Goal: Answer question/provide support

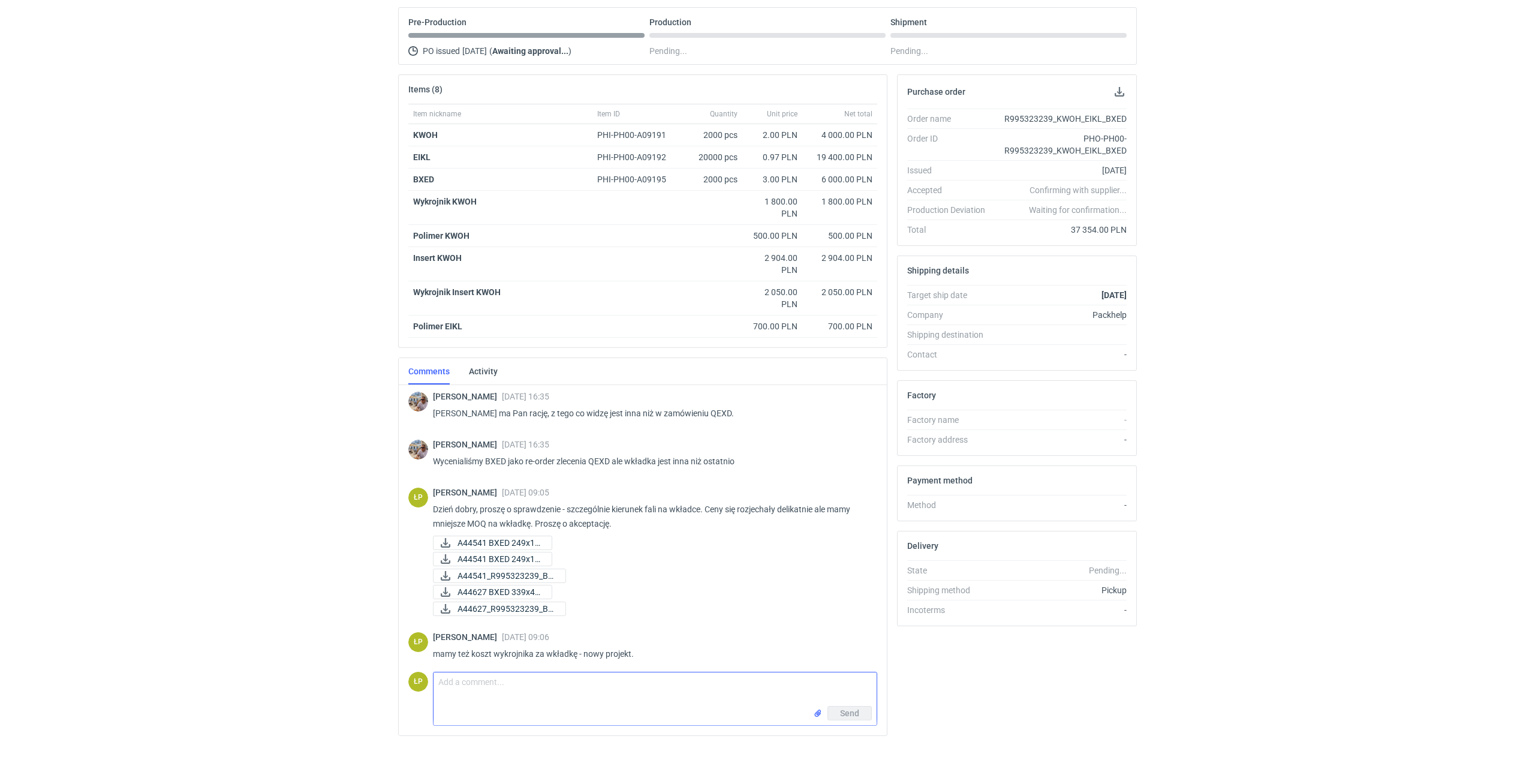
scroll to position [853, 0]
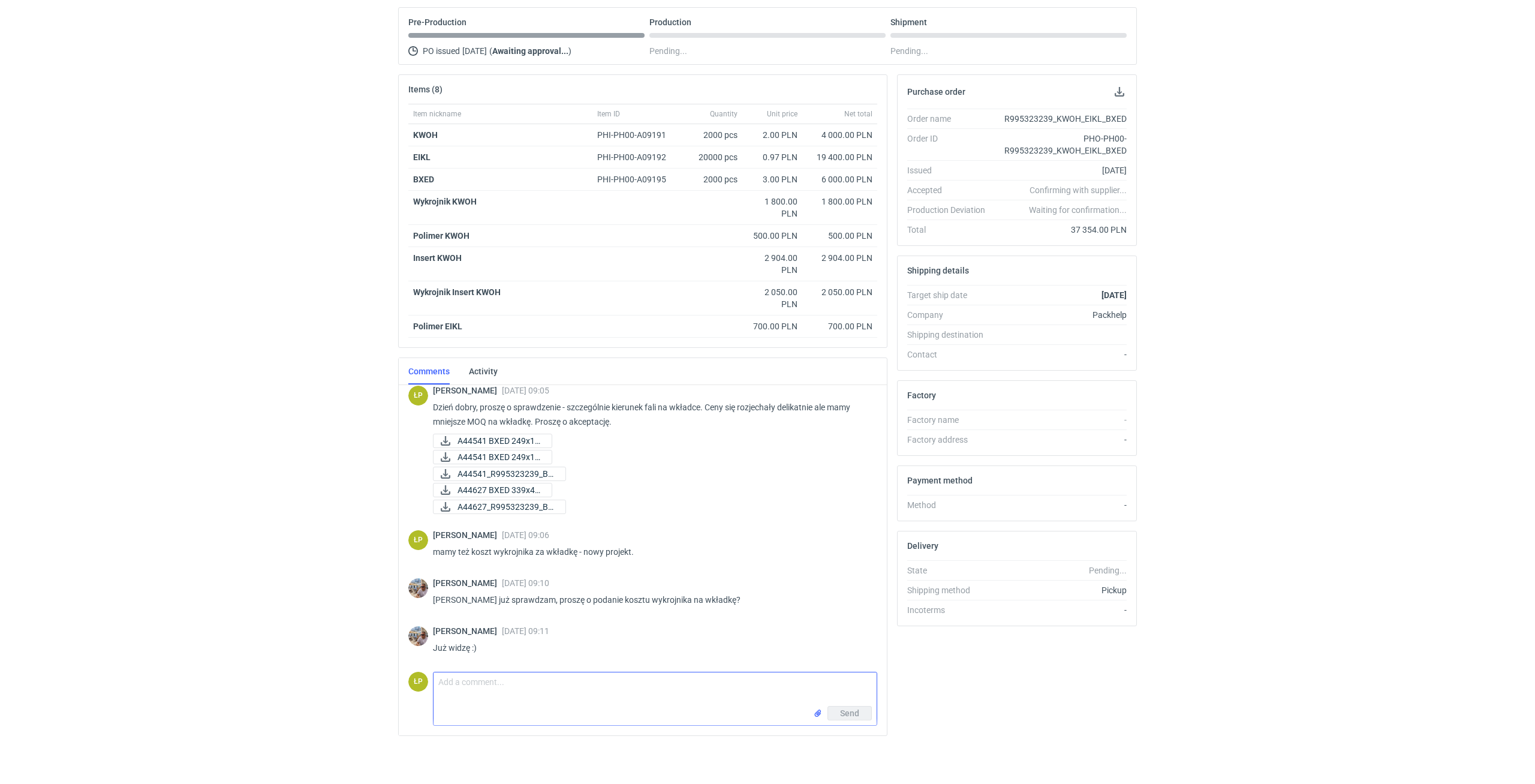
click at [669, 679] on textarea "Comment message" at bounding box center [655, 688] width 443 height 33
type textarea "Proszę o akceptacje, dziękuję."
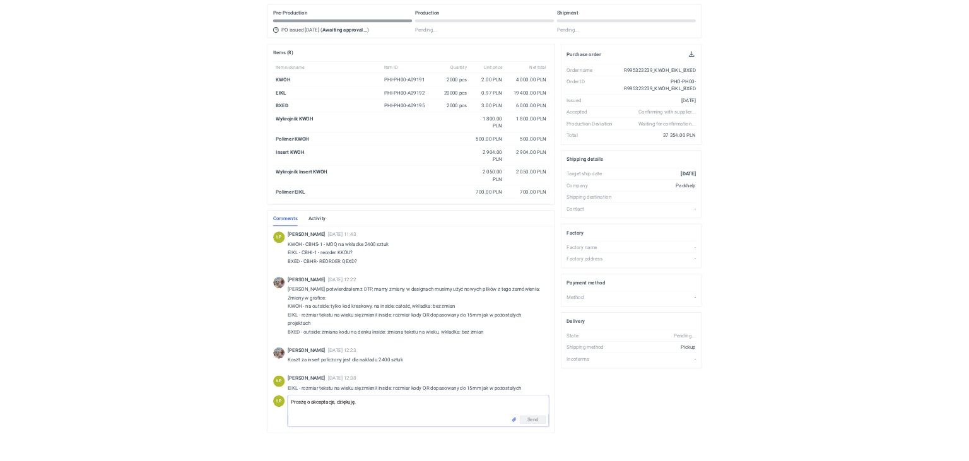
scroll to position [0, 0]
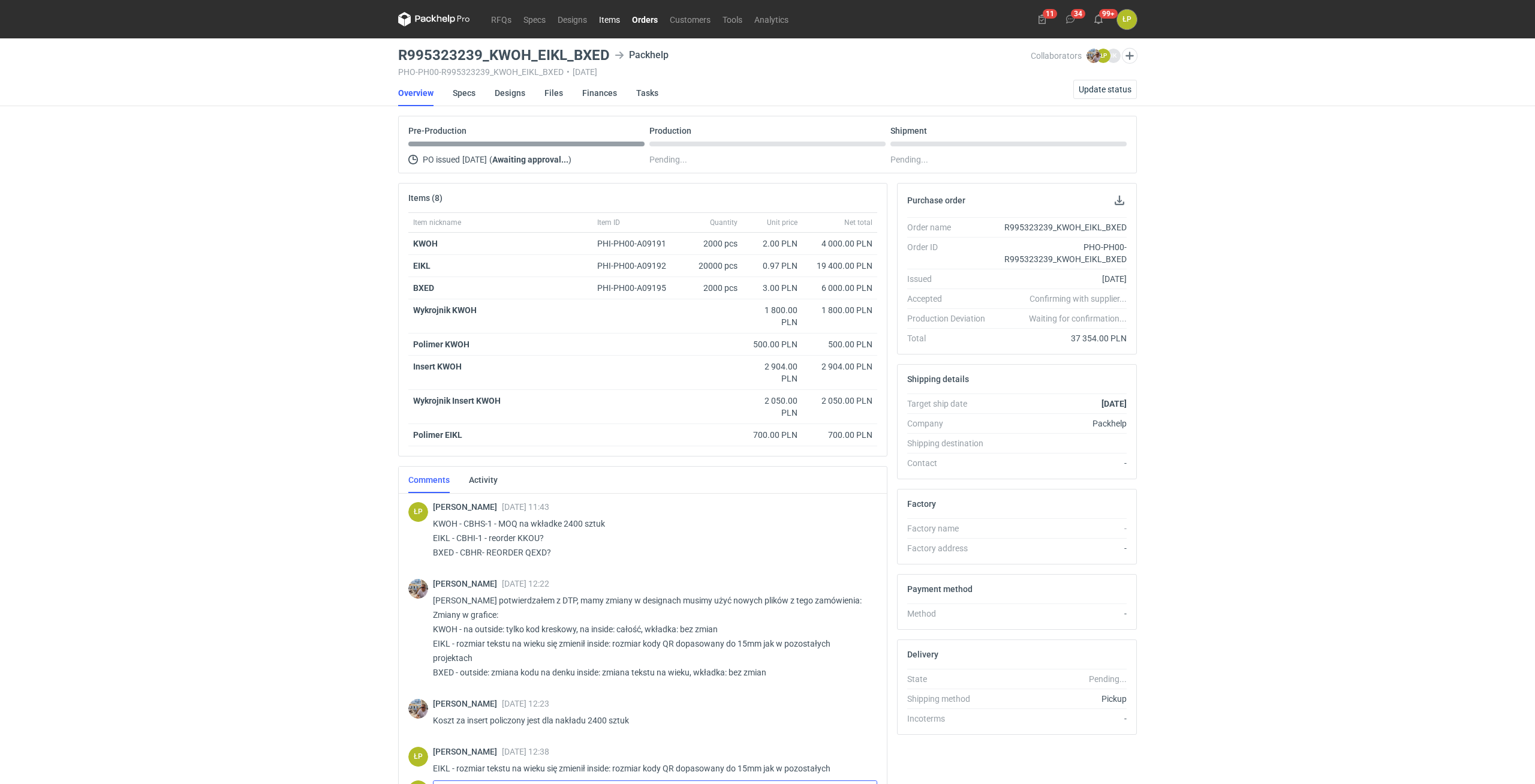
click at [617, 24] on link "Items" at bounding box center [609, 19] width 33 height 14
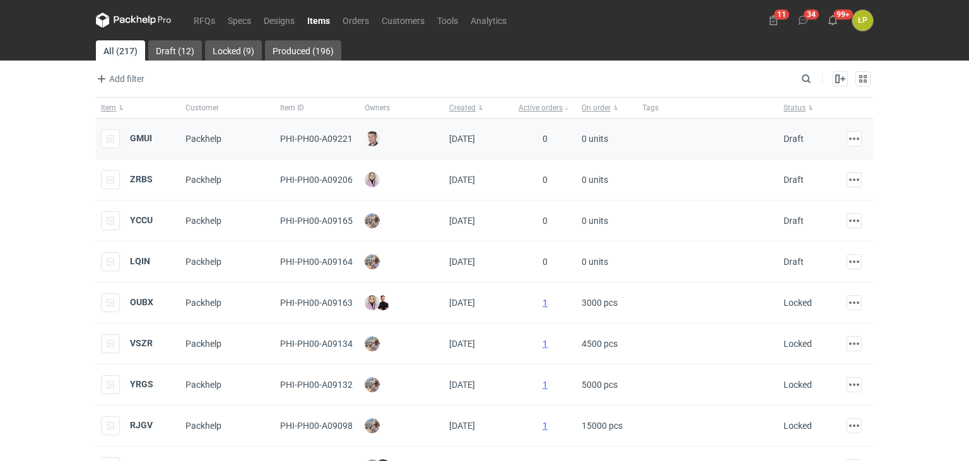
click at [141, 132] on div "GMUI" at bounding box center [126, 138] width 51 height 19
click at [141, 138] on strong "GMUI" at bounding box center [141, 138] width 22 height 10
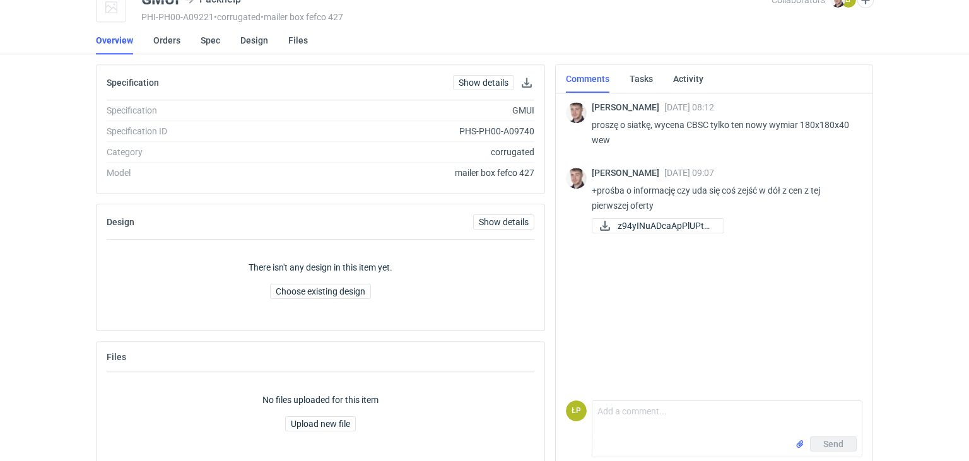
scroll to position [75, 0]
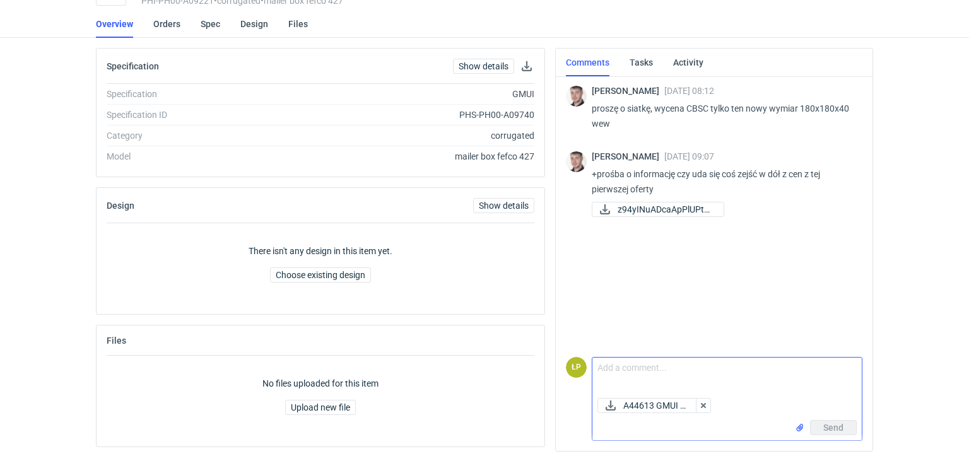
click at [632, 361] on textarea "Comment message" at bounding box center [726, 375] width 269 height 35
type textarea "w załączniku, po grafice sprawdzę jeszcze raz wycenę."
click at [833, 428] on span "Send" at bounding box center [833, 427] width 20 height 9
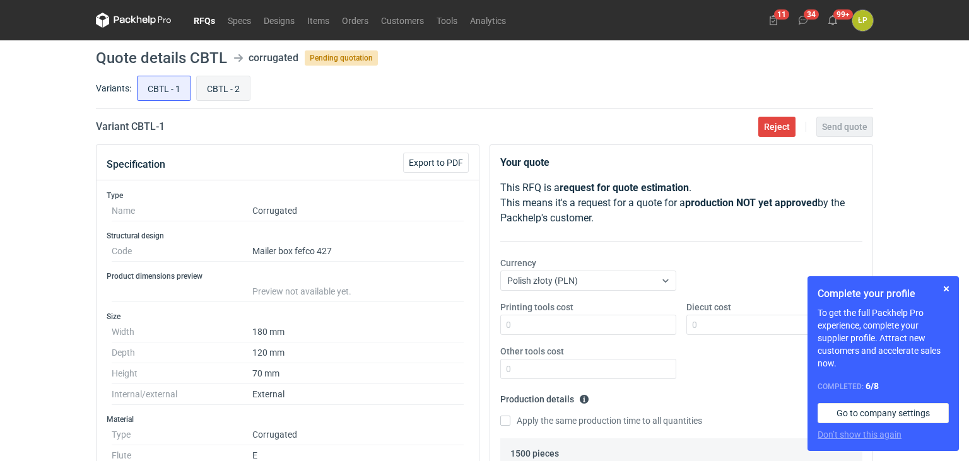
click at [216, 99] on input "CBTL - 2" at bounding box center [223, 88] width 53 height 24
radio input "true"
click at [175, 96] on input "CBTL - 1" at bounding box center [164, 88] width 53 height 24
radio input "true"
click at [229, 99] on input "CBTL - 2" at bounding box center [223, 88] width 53 height 24
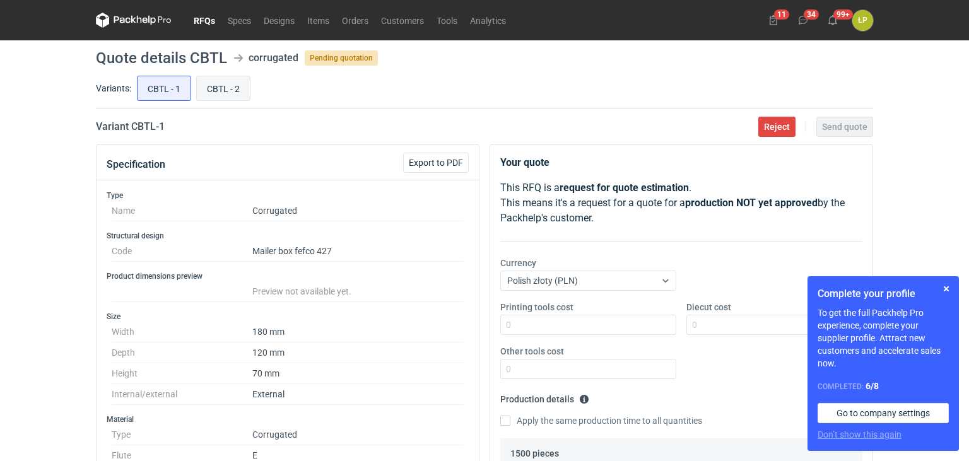
radio input "true"
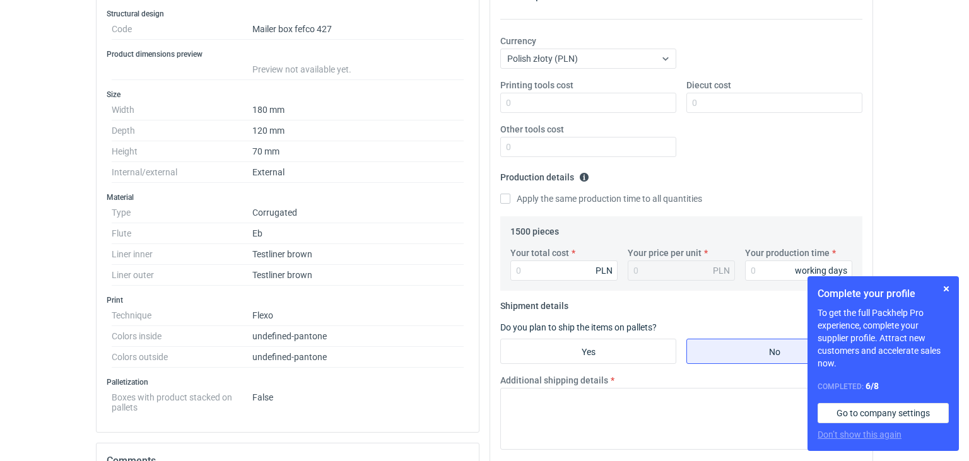
scroll to position [333, 0]
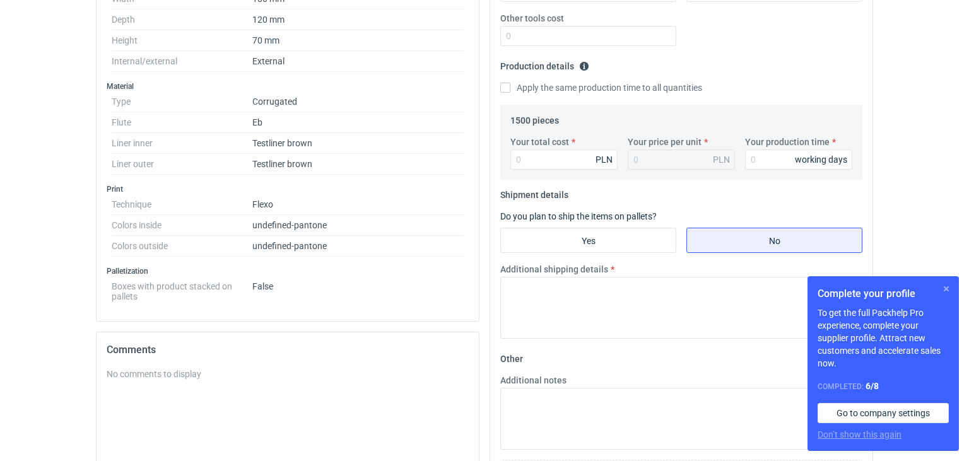
click at [949, 291] on button "button" at bounding box center [946, 288] width 15 height 15
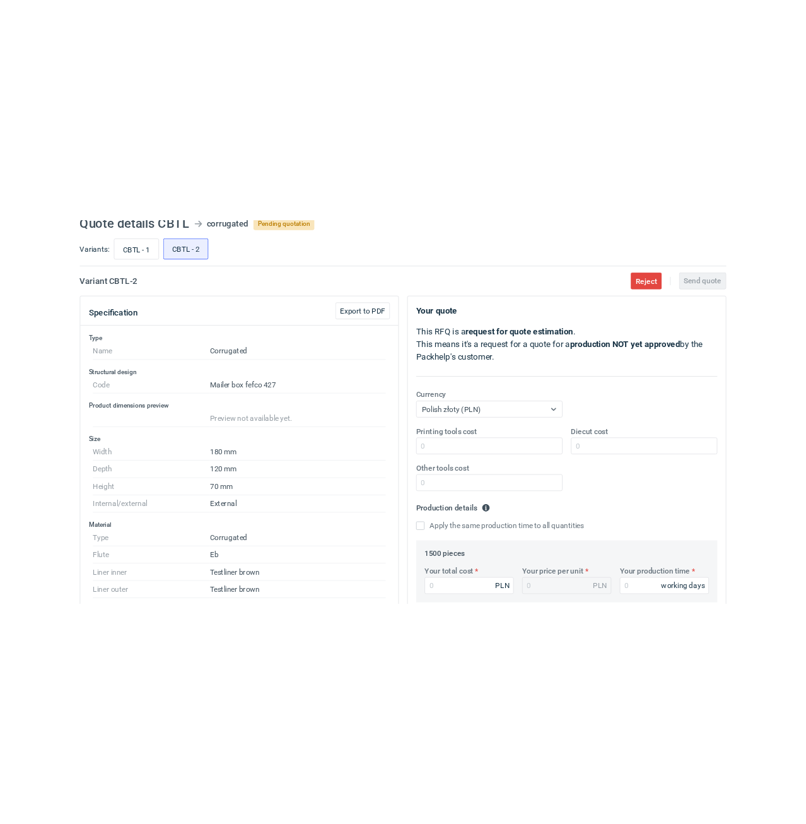
scroll to position [0, 0]
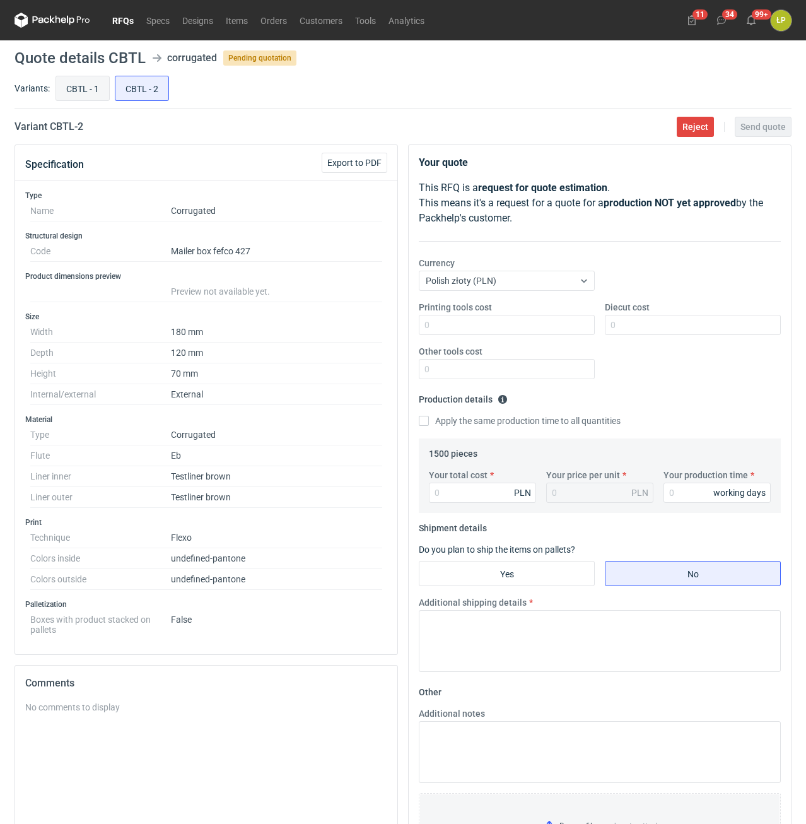
click at [95, 97] on input "CBTL - 1" at bounding box center [82, 88] width 53 height 24
radio input "true"
drag, startPoint x: 117, startPoint y: 132, endPoint x: 52, endPoint y: 132, distance: 65.0
click at [52, 132] on main "Quote details CBTL corrugated Pending quotation Variants: CBTL - 1 CBTL - 2 Var…" at bounding box center [402, 503] width 787 height 927
copy h2 "CBTL - 1"
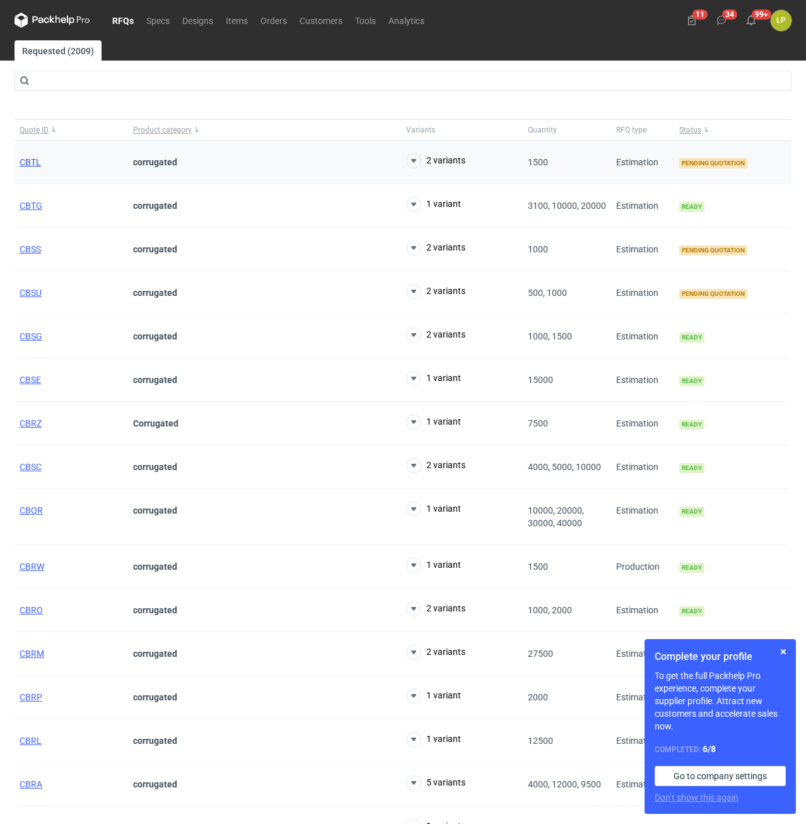
click at [28, 160] on span "CBTL" at bounding box center [30, 162] width 21 height 10
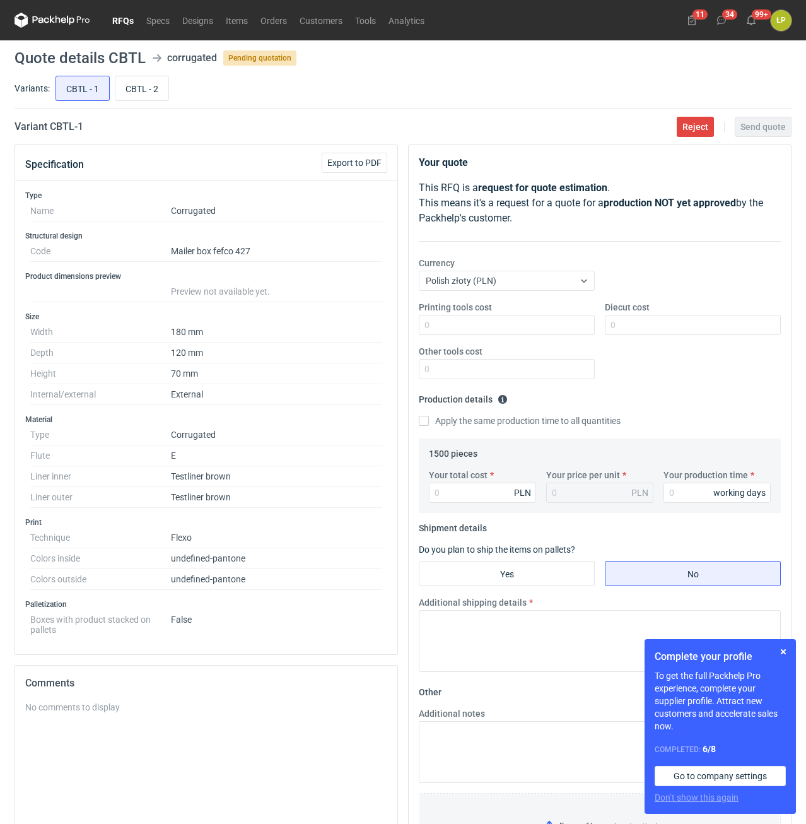
click at [774, 647] on div "Complete your profile To get the full Packhelp Pro experience, complete your su…" at bounding box center [720, 726] width 151 height 175
click at [781, 651] on button "button" at bounding box center [783, 651] width 15 height 15
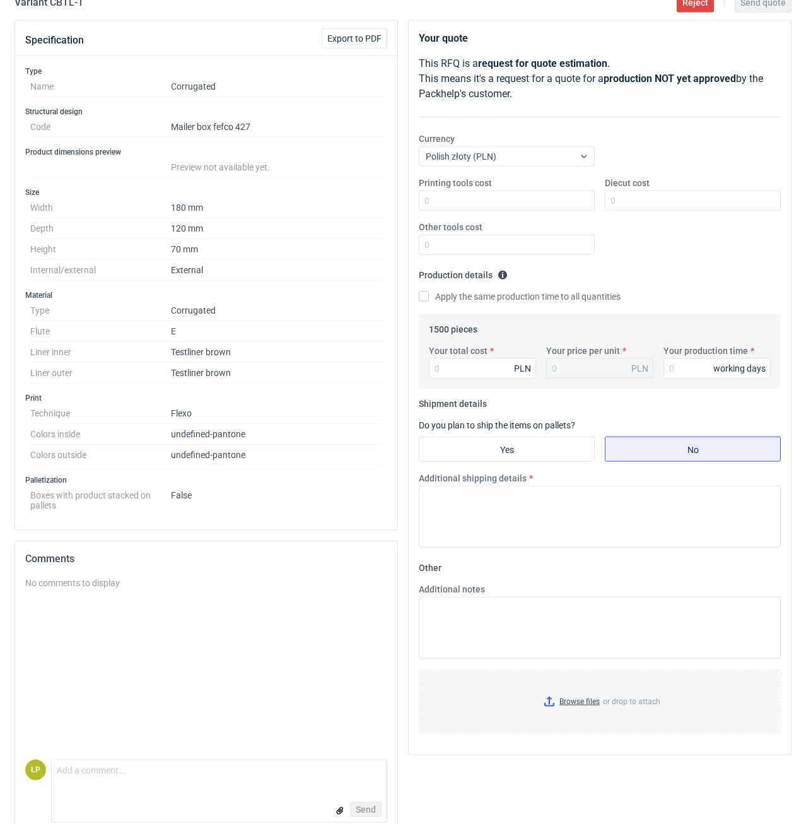
scroll to position [144, 0]
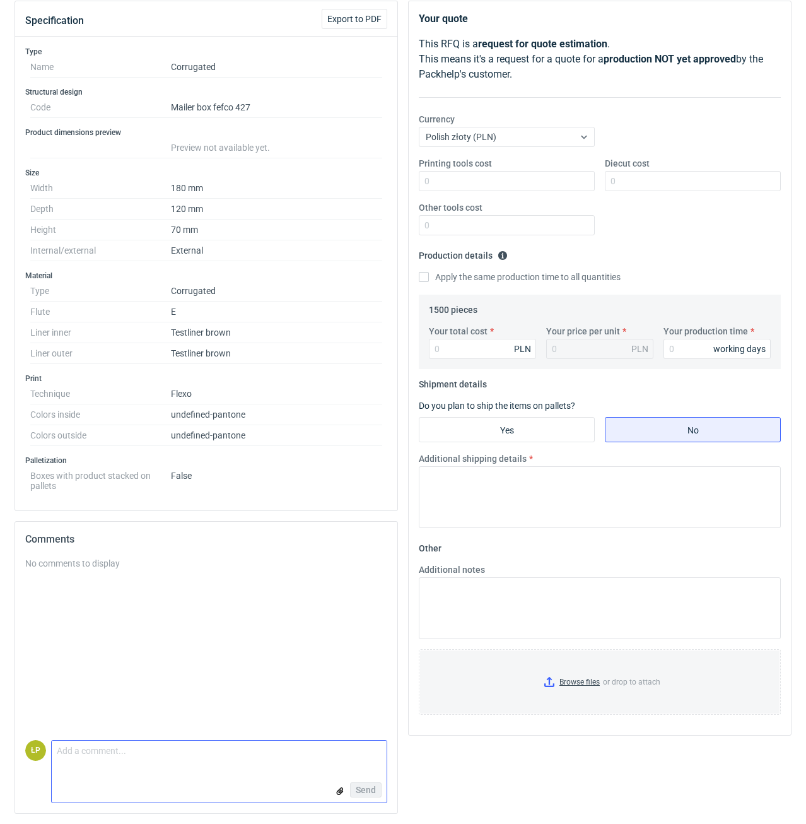
click at [257, 759] on textarea "Comment message" at bounding box center [219, 754] width 335 height 26
type textarea "MOQ w załaczniku."
click at [338, 791] on input "file" at bounding box center [340, 790] width 10 height 13
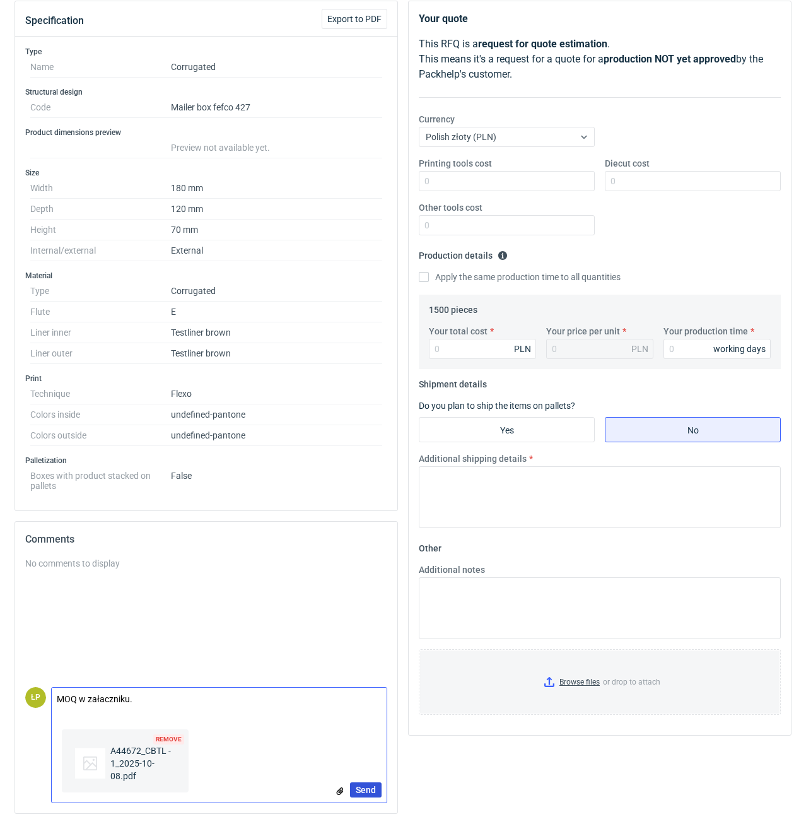
click at [375, 788] on span "Send" at bounding box center [366, 790] width 20 height 9
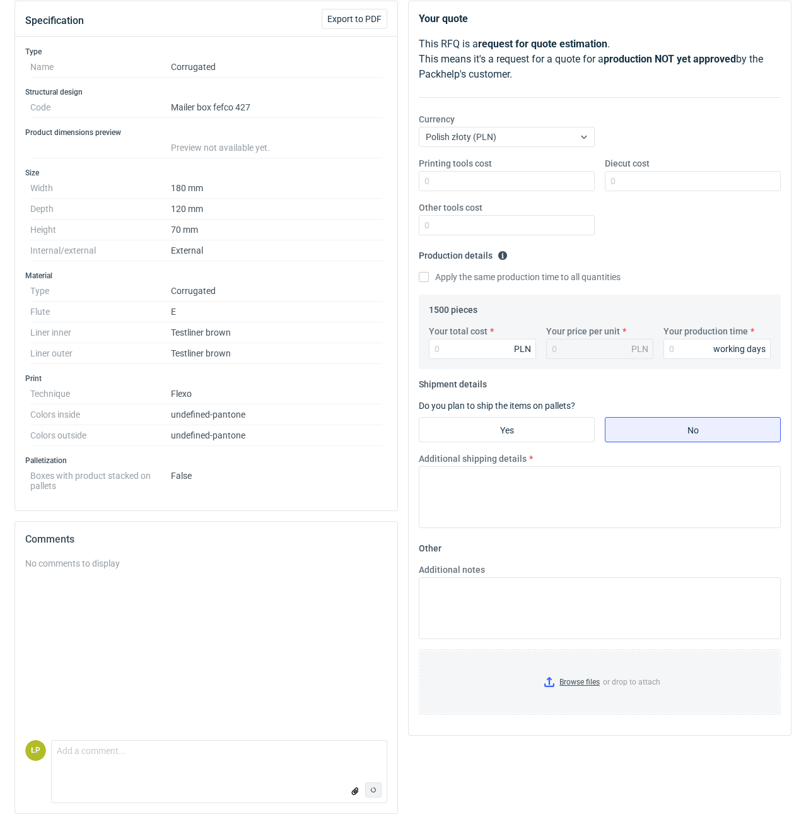
scroll to position [0, 0]
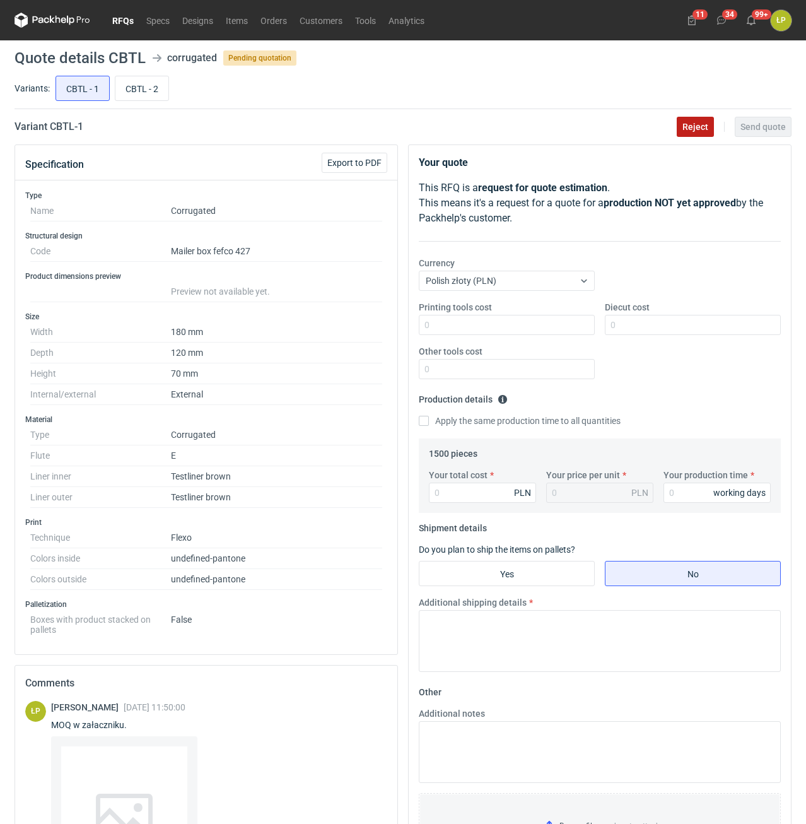
click at [688, 122] on span "Reject" at bounding box center [696, 126] width 26 height 9
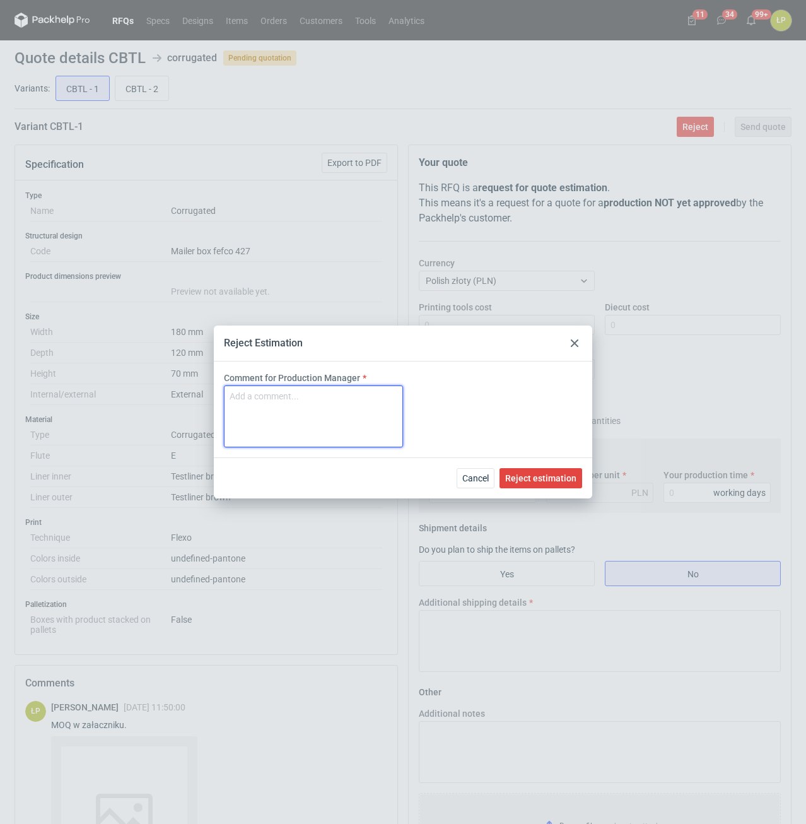
click at [360, 414] on textarea "Comment for Production Manager" at bounding box center [313, 417] width 179 height 62
type textarea "moq"
click at [539, 478] on span "Reject estimation" at bounding box center [540, 478] width 71 height 9
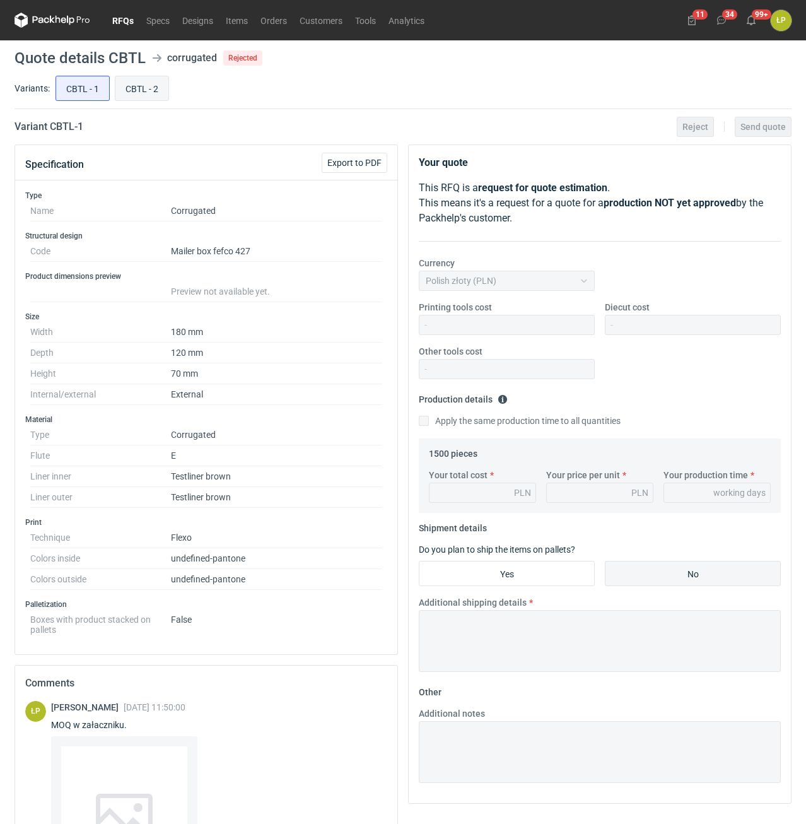
click at [141, 96] on input "CBTL - 2" at bounding box center [141, 88] width 53 height 24
radio input "true"
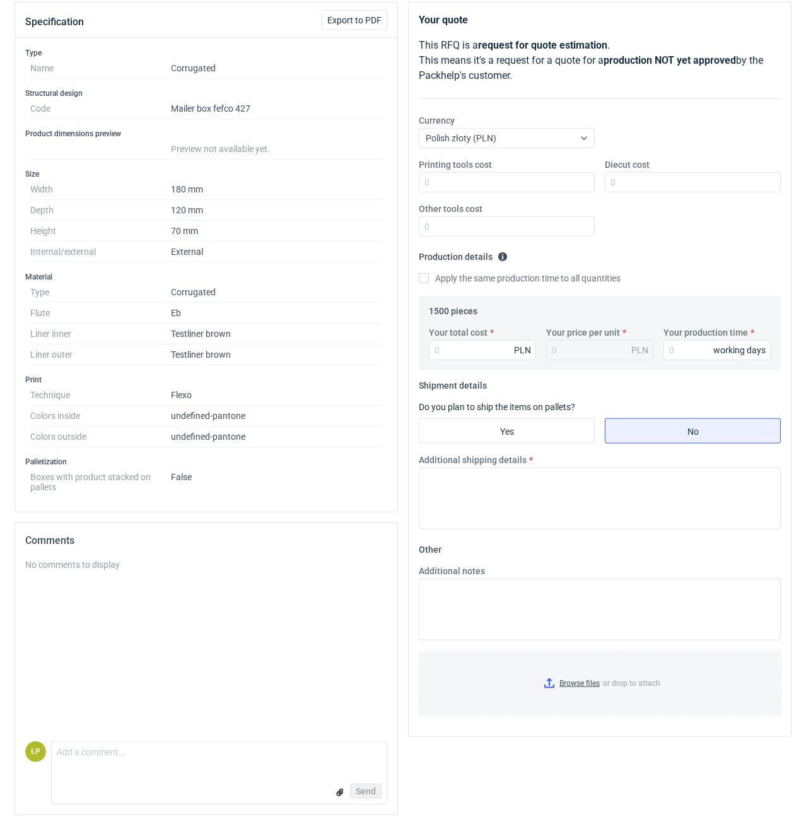
scroll to position [144, 0]
click at [170, 755] on textarea "Comment message" at bounding box center [219, 754] width 335 height 26
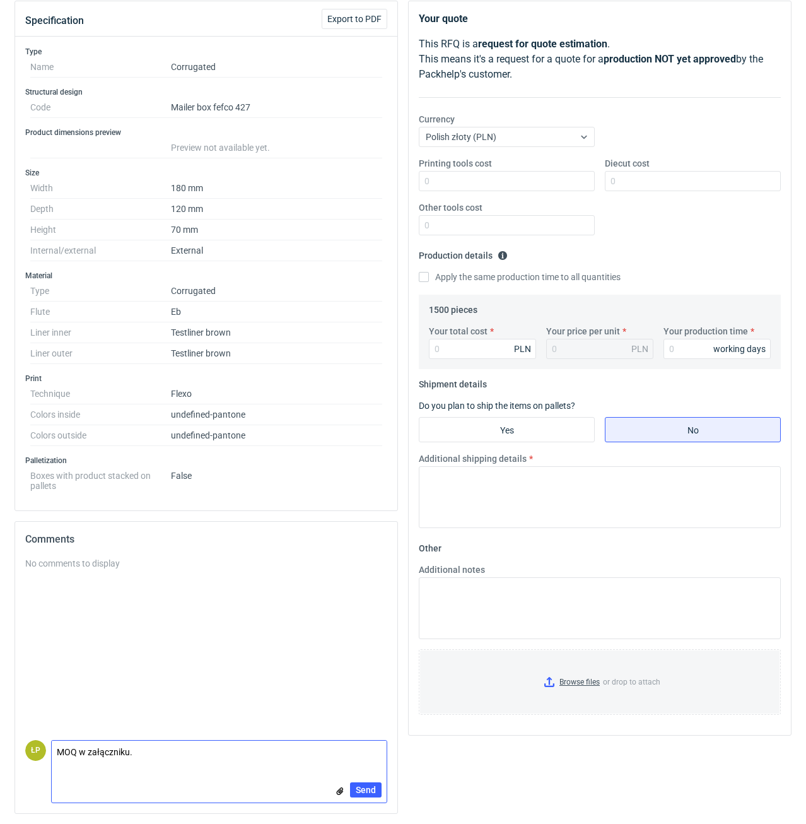
type textarea "MOQ w załączniku."
click at [340, 791] on input "file" at bounding box center [340, 790] width 10 height 13
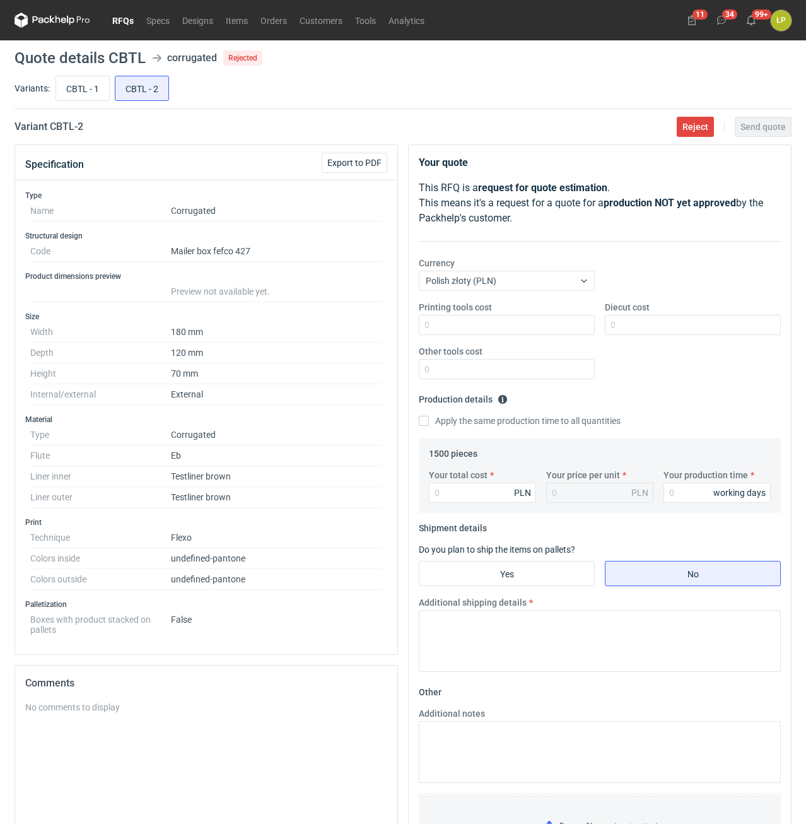
click at [686, 137] on main "Quote details CBTL corrugated Rejected Variants: CBTL - 1 CBTL - 2 Variant CBTL…" at bounding box center [402, 503] width 787 height 927
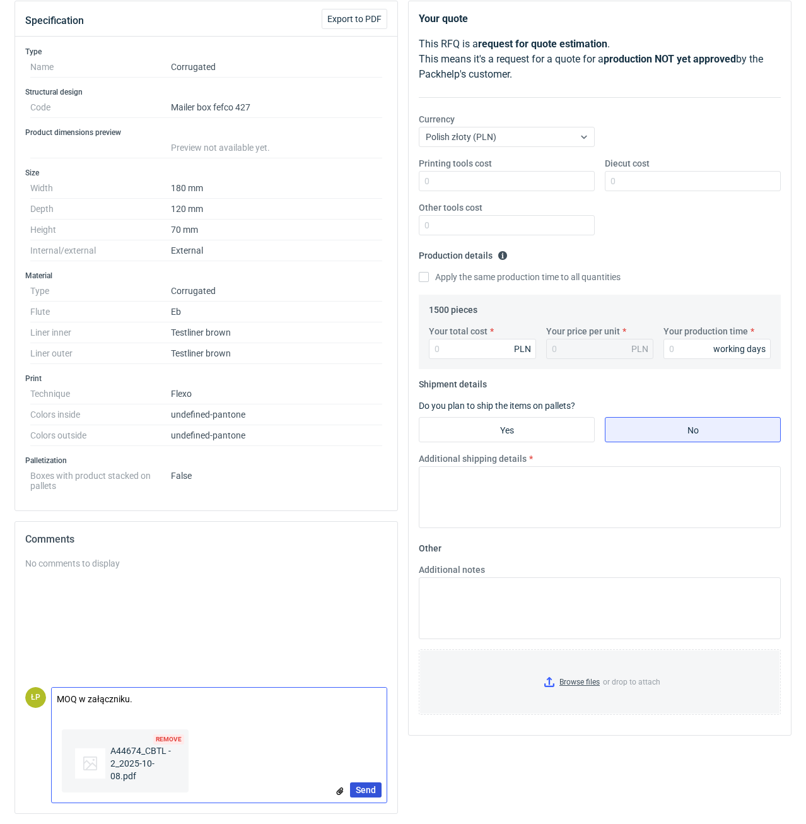
click at [360, 782] on button "Send" at bounding box center [366, 789] width 32 height 15
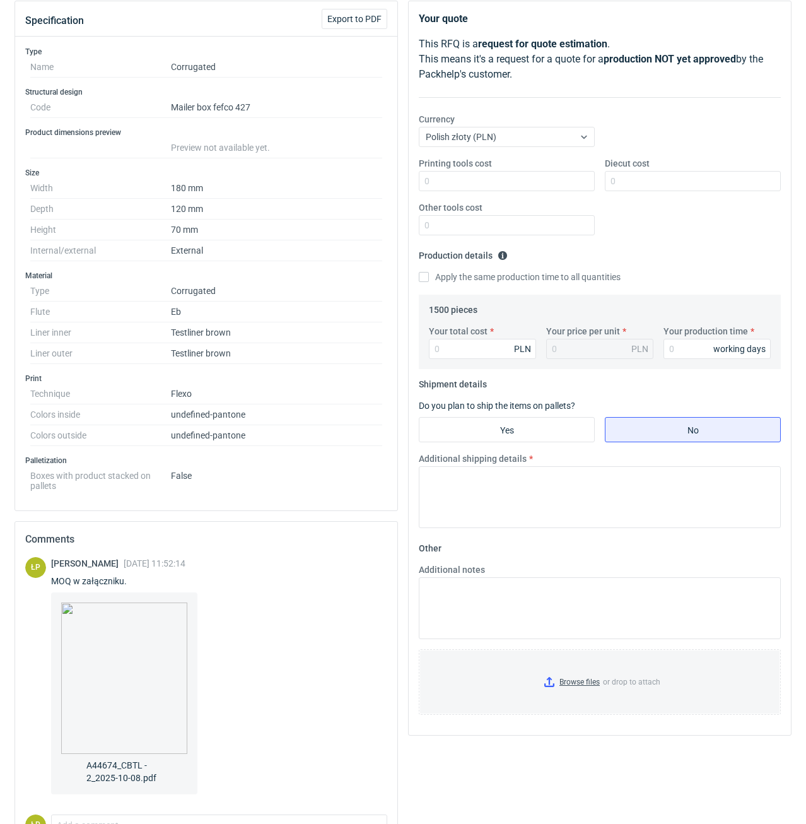
scroll to position [0, 0]
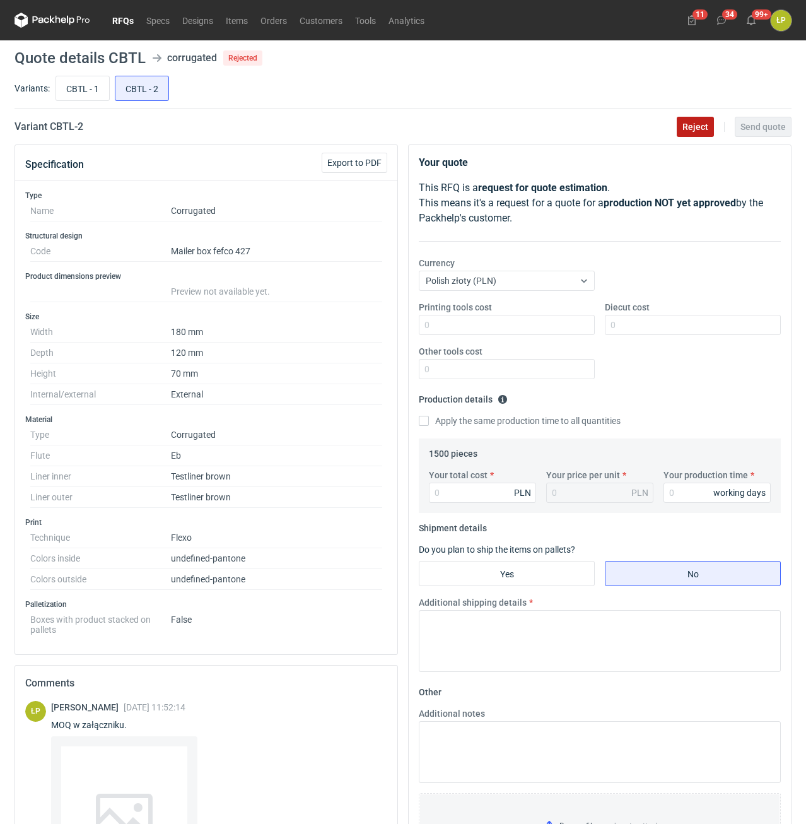
click at [682, 134] on button "Reject" at bounding box center [695, 127] width 37 height 20
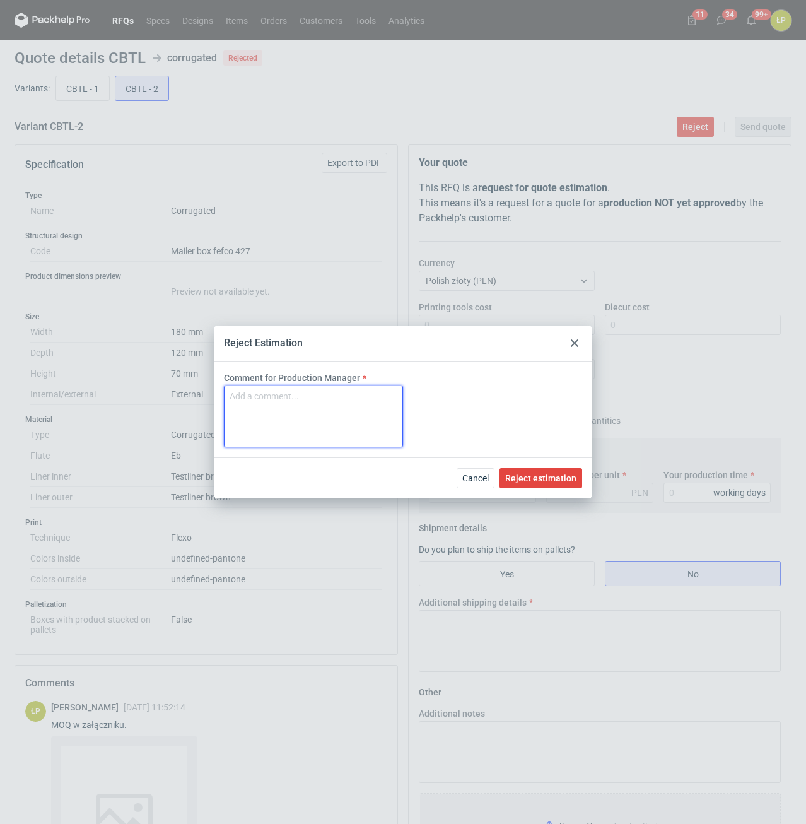
click at [393, 406] on textarea "Comment for Production Manager" at bounding box center [313, 417] width 179 height 62
type textarea "MOQ"
click at [527, 473] on button "Reject estimation" at bounding box center [541, 478] width 83 height 20
